Goal: Task Accomplishment & Management: Manage account settings

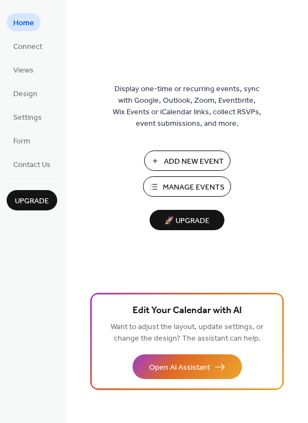
click at [187, 187] on span "Manage Events" at bounding box center [194, 188] width 62 height 12
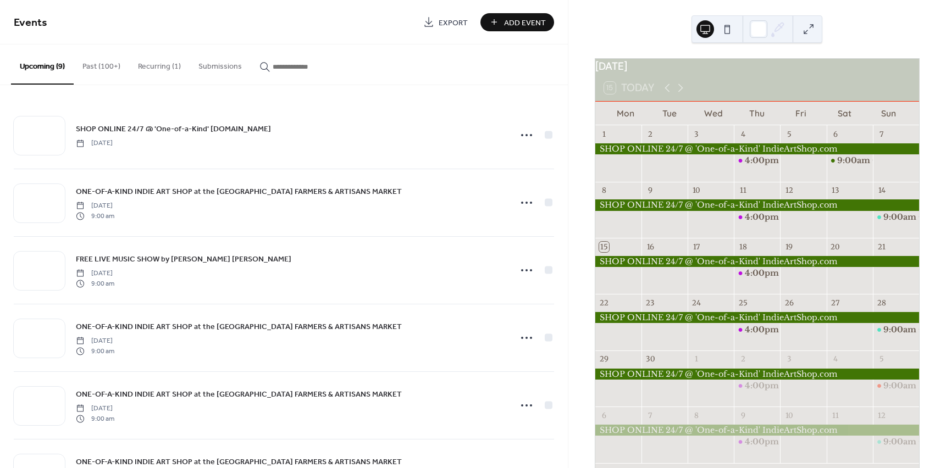
click at [43, 67] on button "Upcoming (9)" at bounding box center [42, 65] width 63 height 40
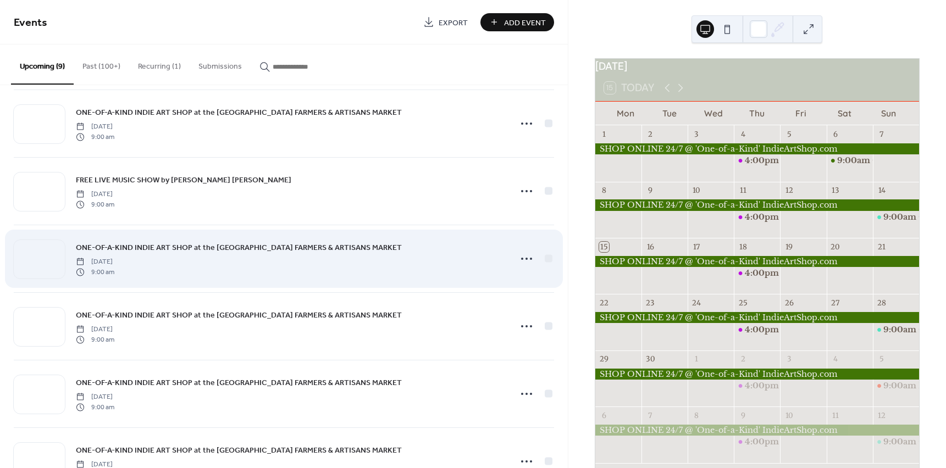
scroll to position [55, 0]
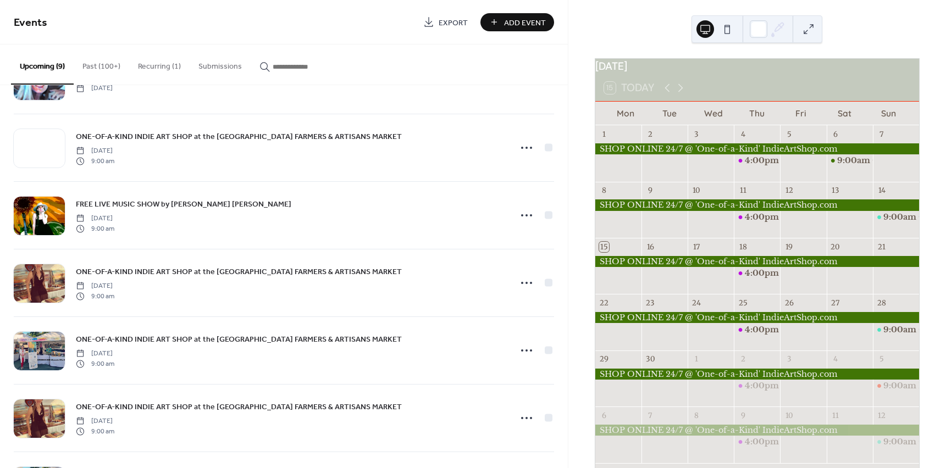
click at [170, 62] on button "Recurring (1)" at bounding box center [159, 64] width 60 height 39
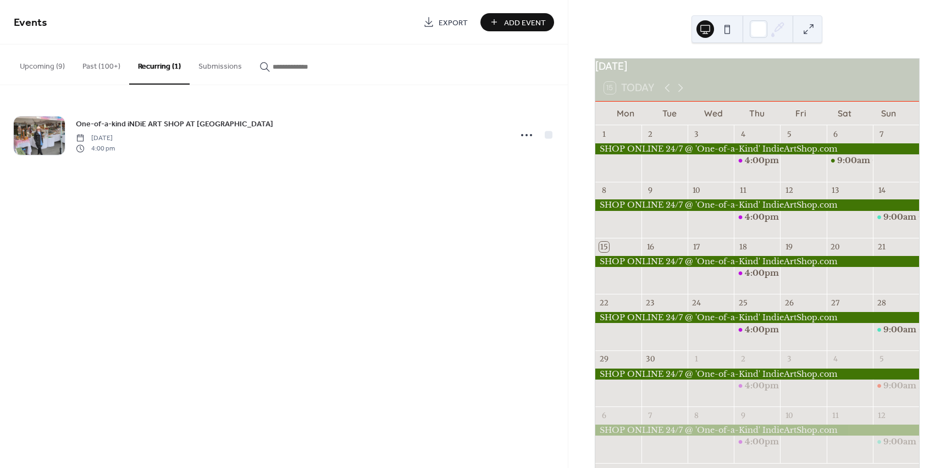
click at [26, 62] on button "Upcoming (9)" at bounding box center [42, 64] width 63 height 39
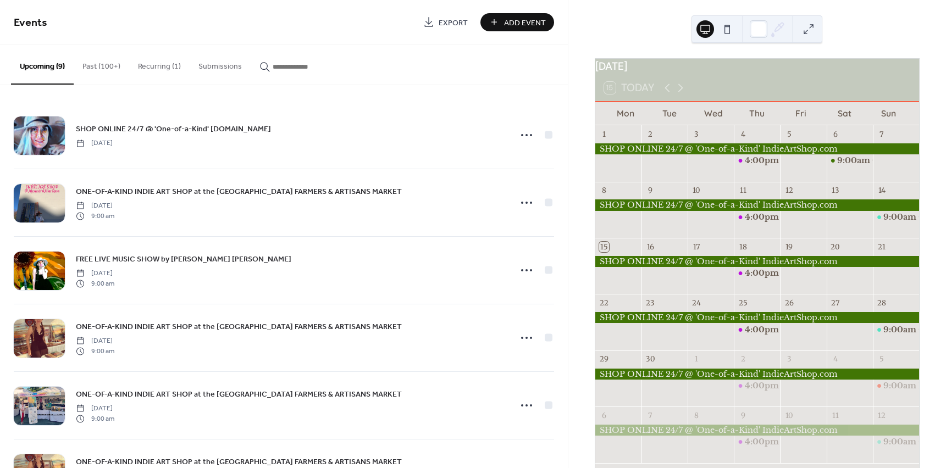
click at [100, 64] on button "Past (100+)" at bounding box center [101, 64] width 55 height 39
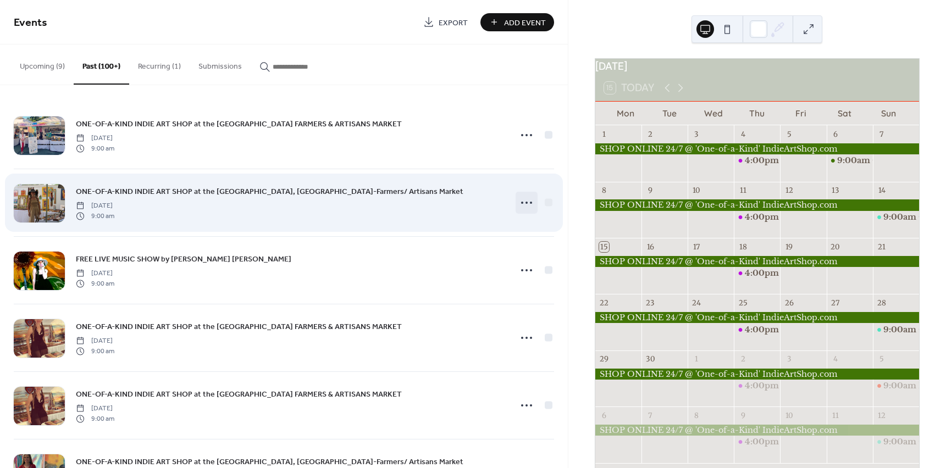
click at [526, 205] on icon at bounding box center [527, 203] width 18 height 18
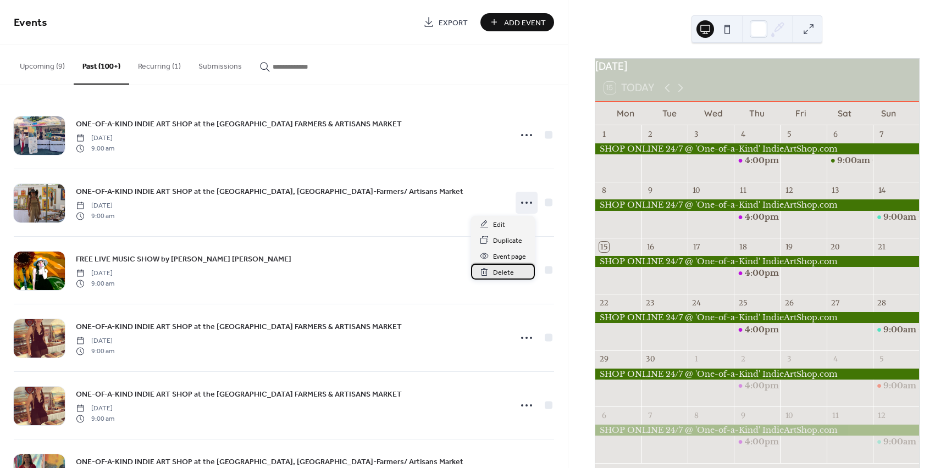
click at [496, 270] on span "Delete" at bounding box center [503, 273] width 21 height 12
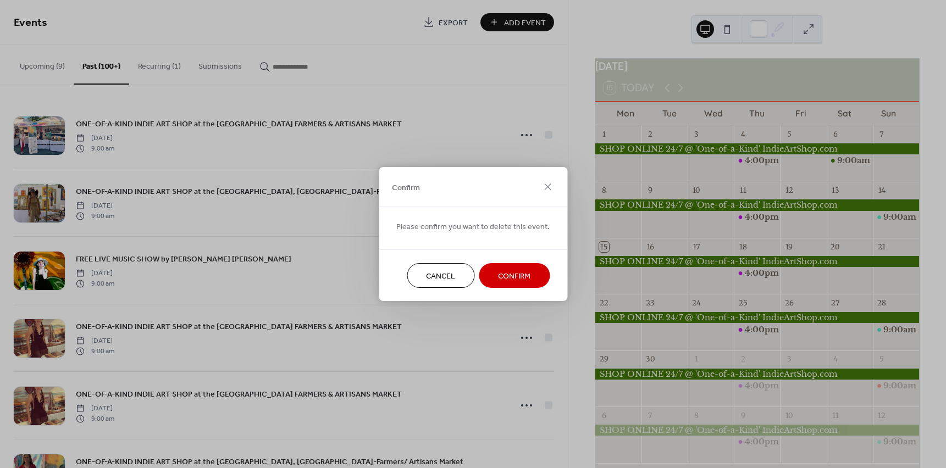
click at [492, 270] on button "Confirm" at bounding box center [514, 275] width 71 height 25
